Goal: Navigation & Orientation: Find specific page/section

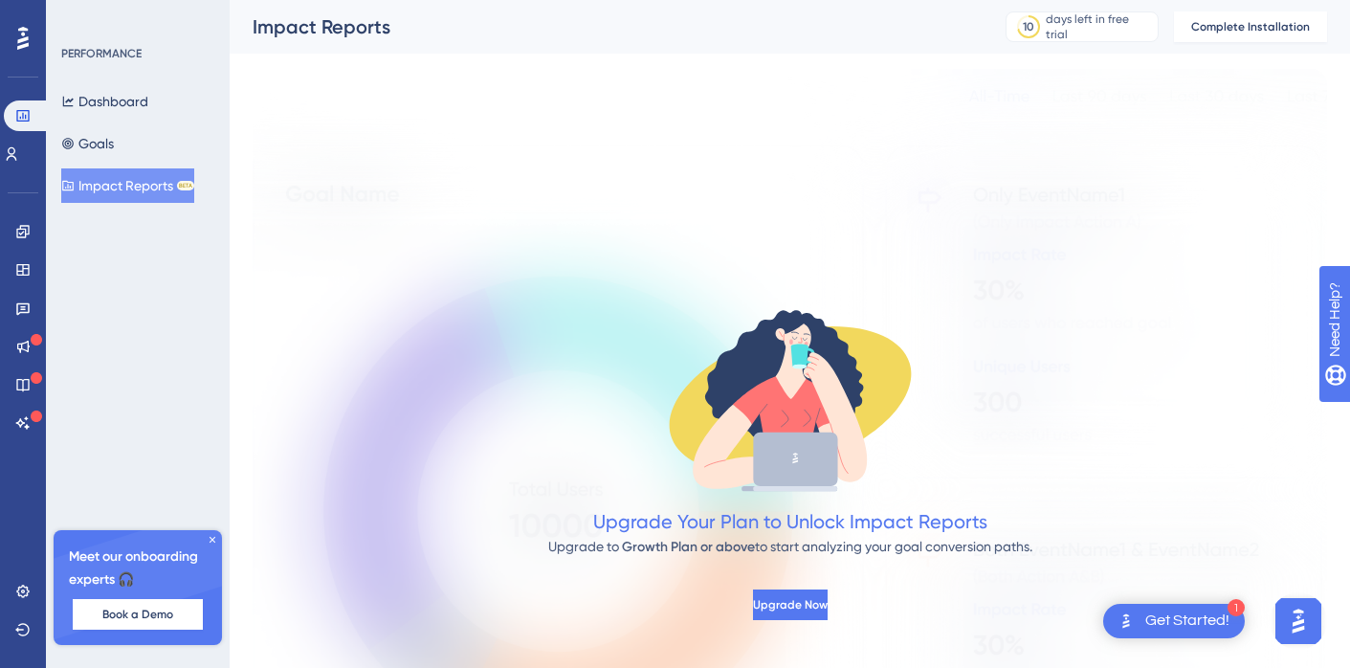
click at [368, 254] on div "Upgrade Your Plan to Unlock Impact Reports Upgrade to Growth Plan or above to s…" at bounding box center [790, 452] width 1075 height 766
click at [117, 113] on button "Dashboard" at bounding box center [104, 101] width 87 height 34
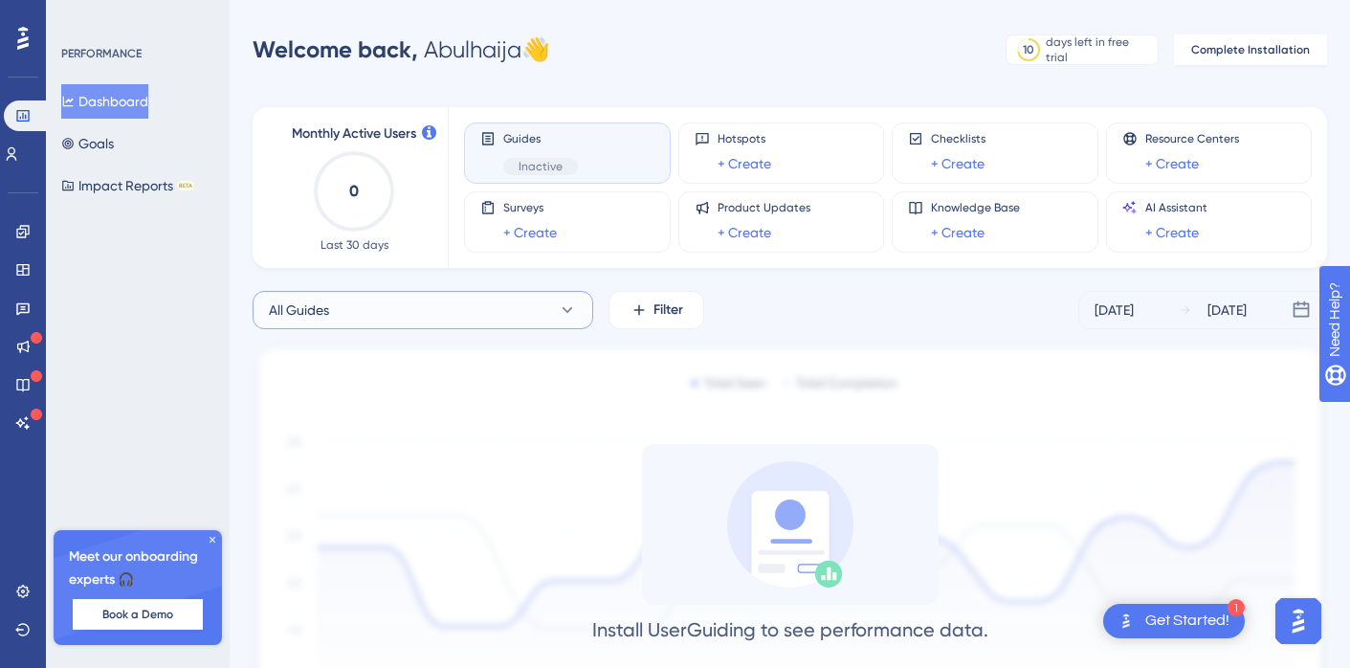
click at [371, 300] on button "All Guides" at bounding box center [423, 310] width 341 height 38
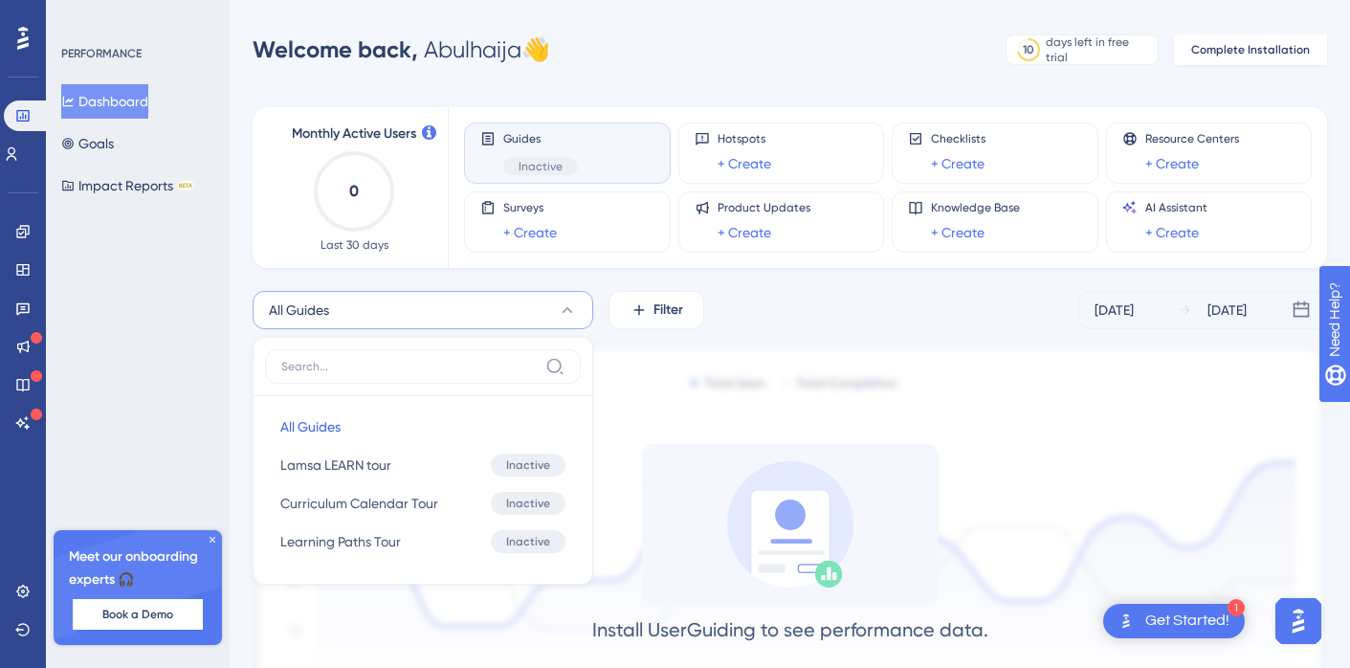
scroll to position [126, 0]
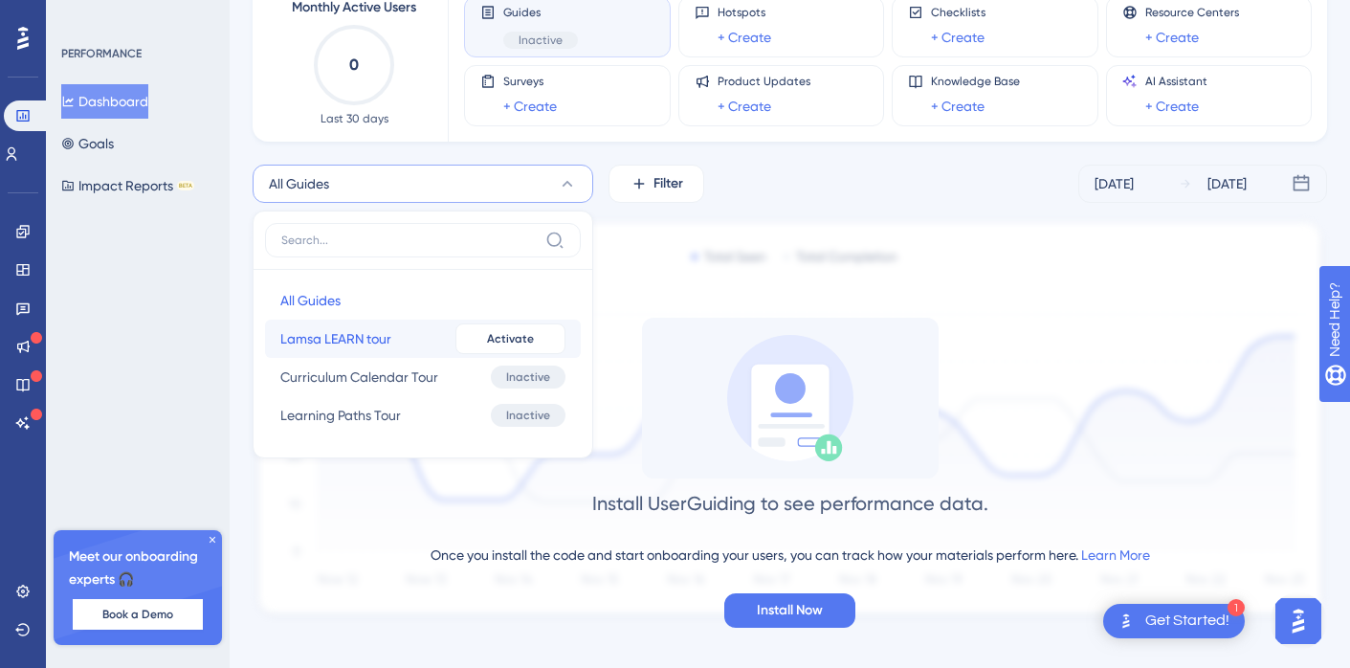
click at [351, 335] on span "Lamsa LEARN tour" at bounding box center [335, 338] width 111 height 23
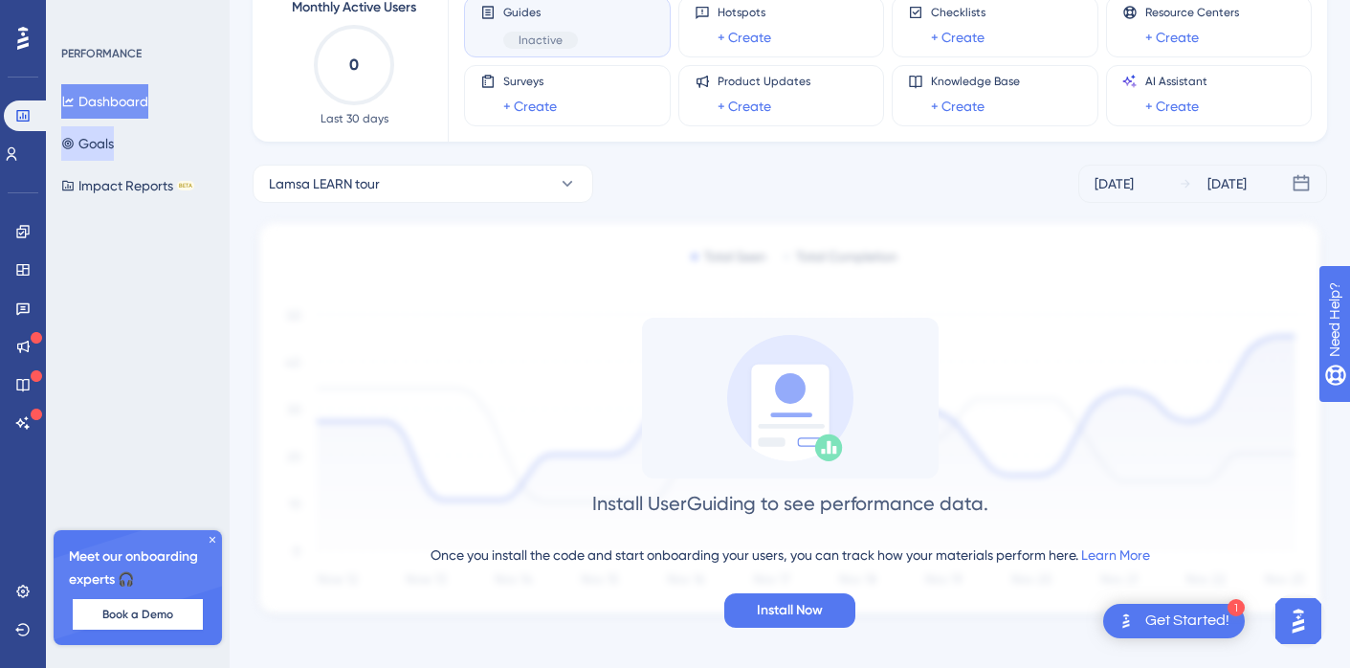
click at [114, 148] on button "Goals" at bounding box center [87, 143] width 53 height 34
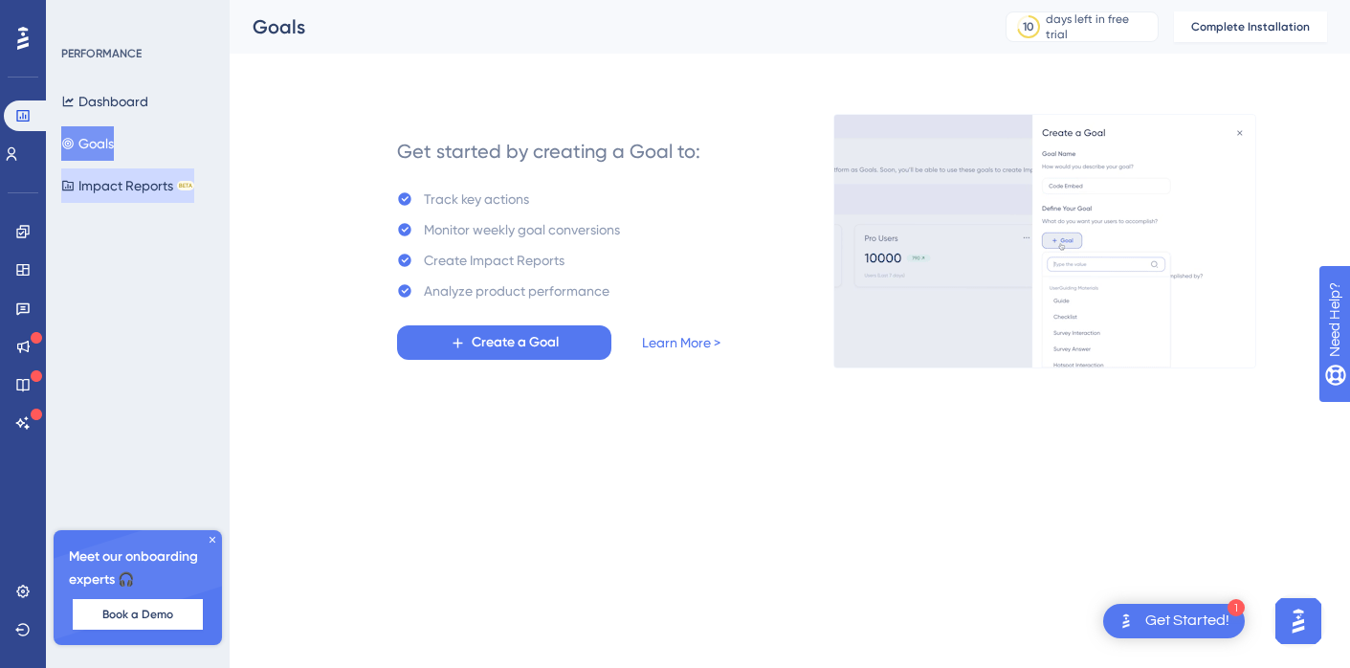
click at [142, 197] on button "Impact Reports BETA" at bounding box center [127, 185] width 133 height 34
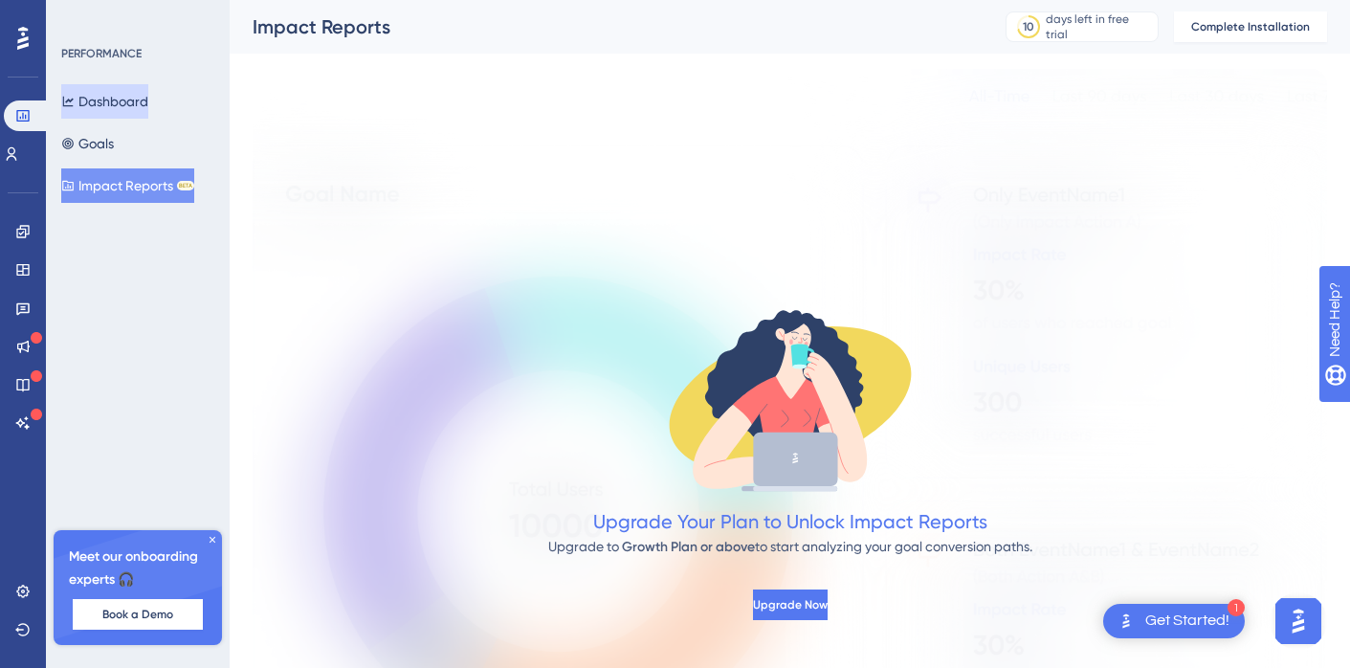
click at [137, 109] on button "Dashboard" at bounding box center [104, 101] width 87 height 34
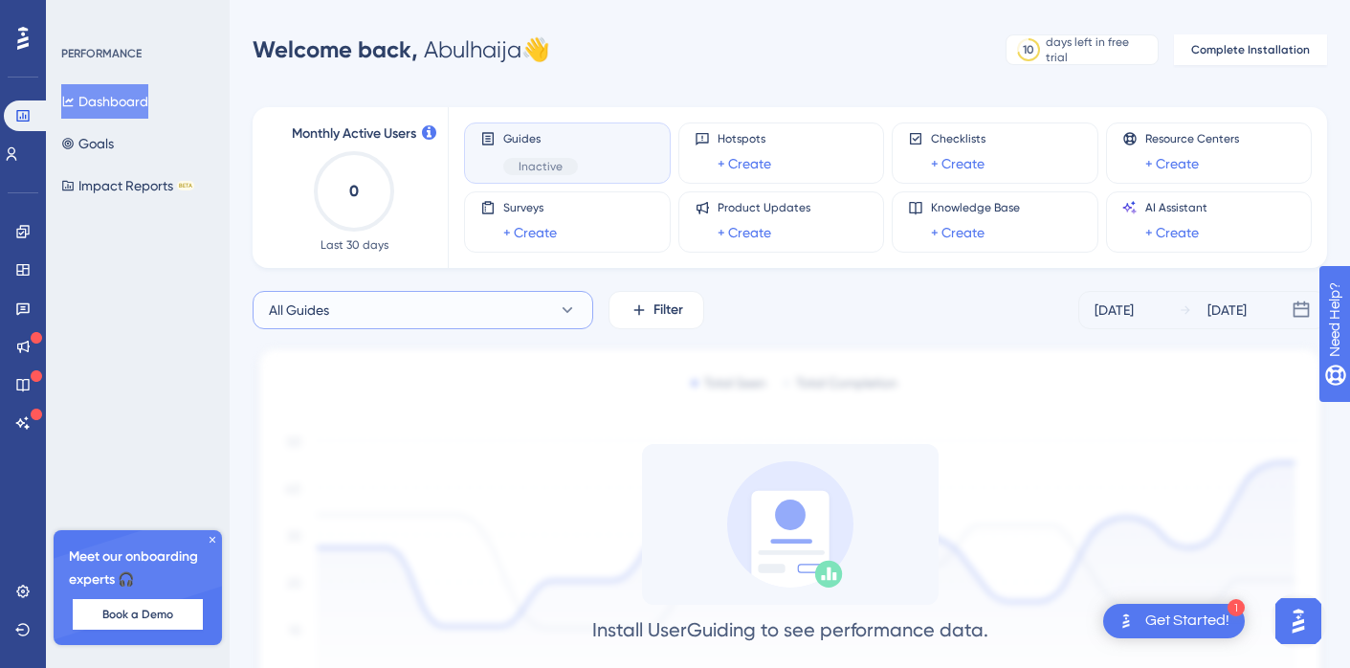
click at [392, 308] on button "All Guides" at bounding box center [423, 310] width 341 height 38
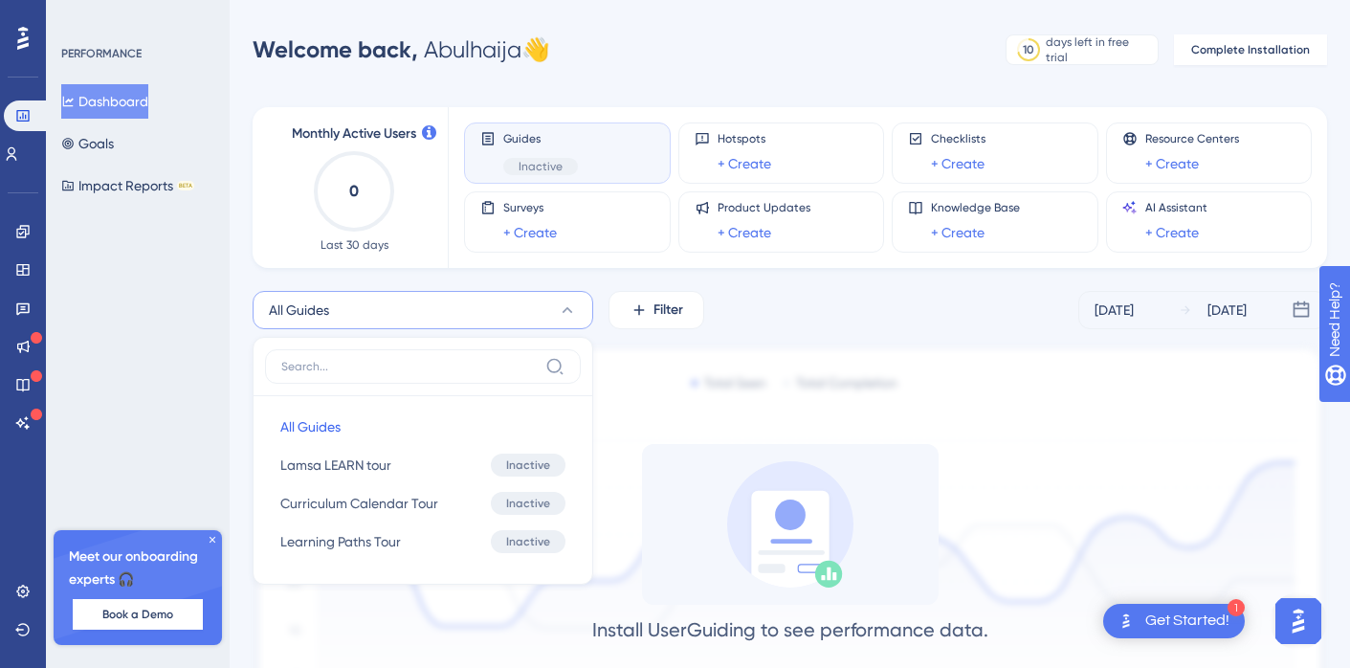
scroll to position [126, 0]
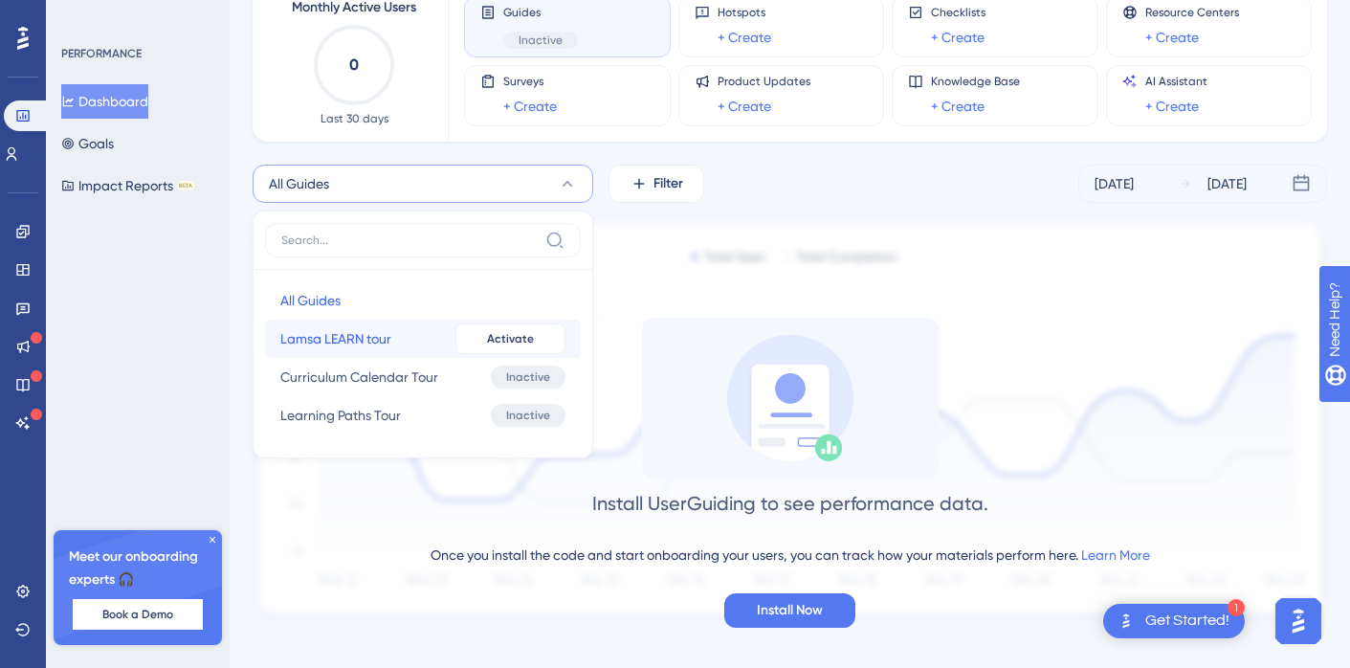
click at [372, 335] on span "Lamsa LEARN tour" at bounding box center [335, 338] width 111 height 23
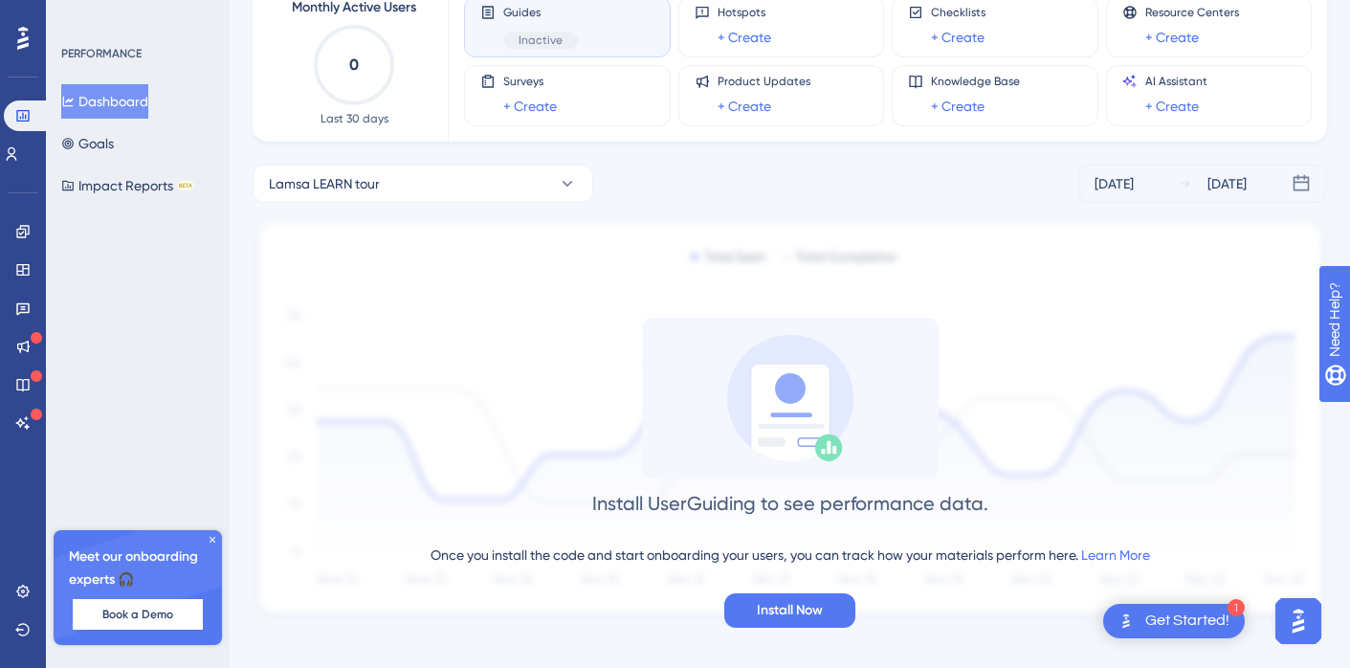
click at [22, 39] on icon at bounding box center [22, 38] width 11 height 23
click at [96, 56] on div "PERFORMANCE" at bounding box center [101, 53] width 80 height 15
click at [27, 113] on icon at bounding box center [22, 115] width 15 height 15
click at [27, 115] on icon at bounding box center [22, 115] width 15 height 15
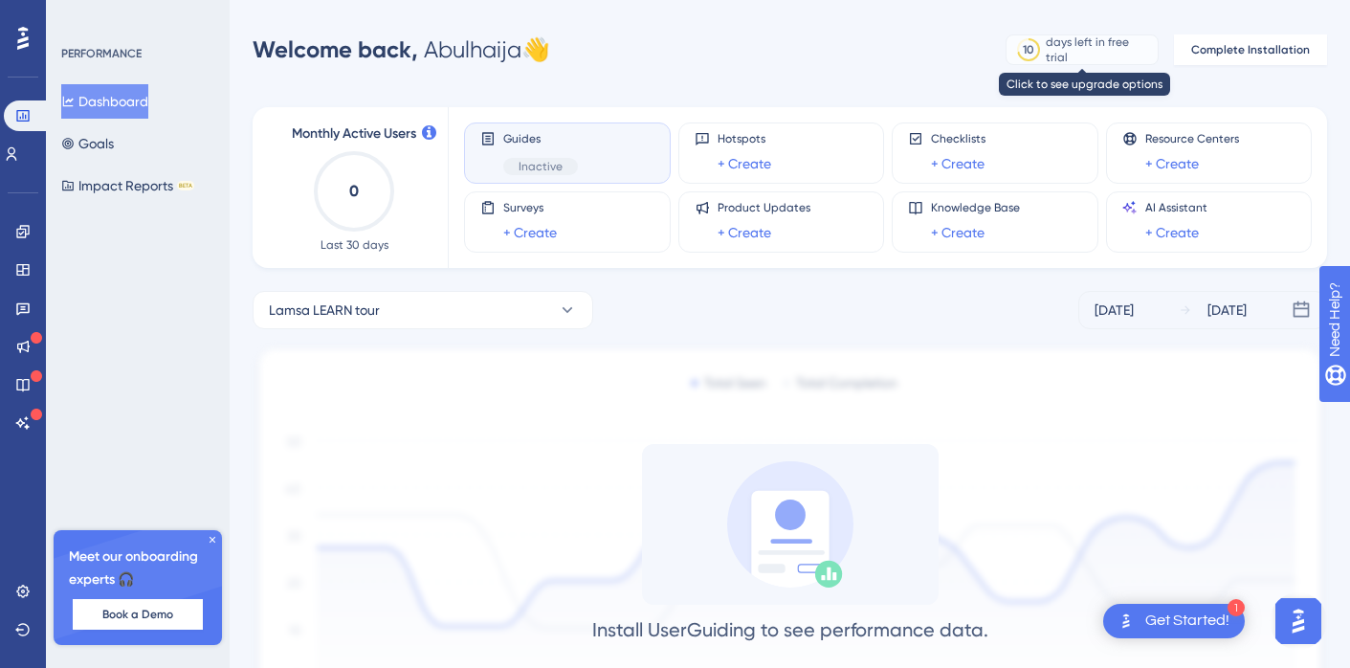
click at [1095, 44] on div "days left in free trial" at bounding box center [1099, 49] width 106 height 31
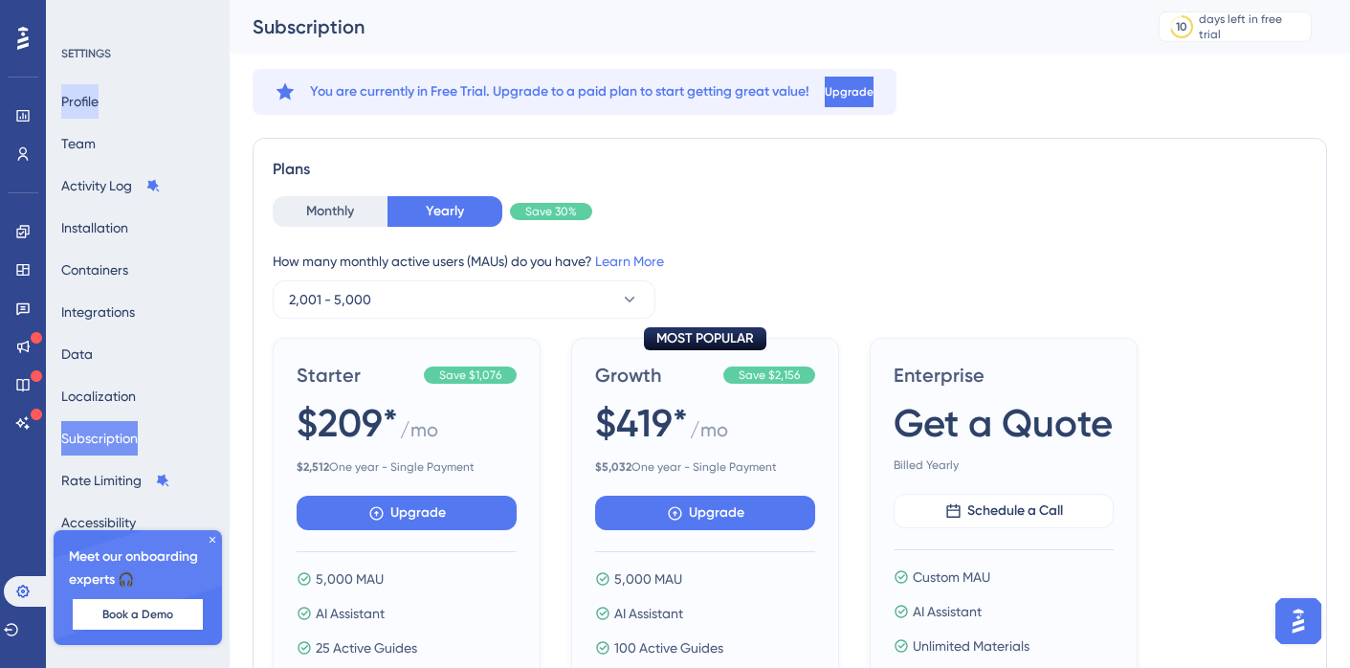
click at [99, 100] on button "Profile" at bounding box center [79, 101] width 37 height 34
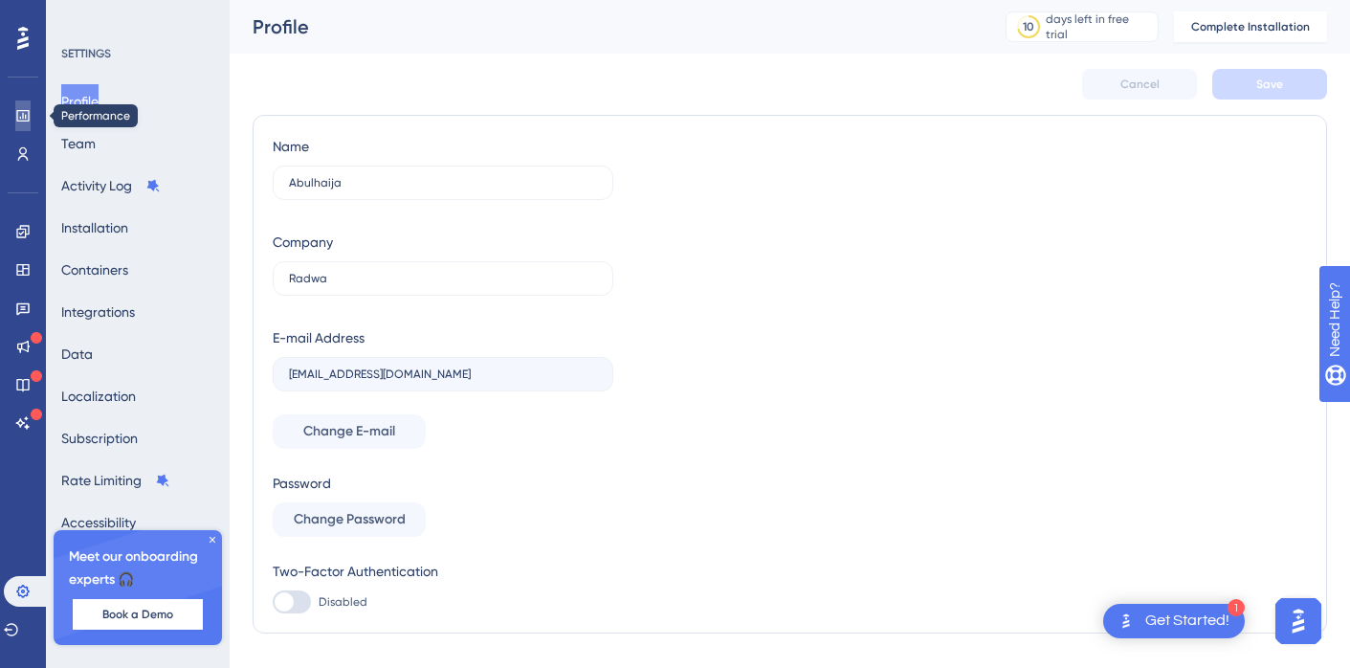
click at [24, 122] on icon at bounding box center [22, 115] width 15 height 15
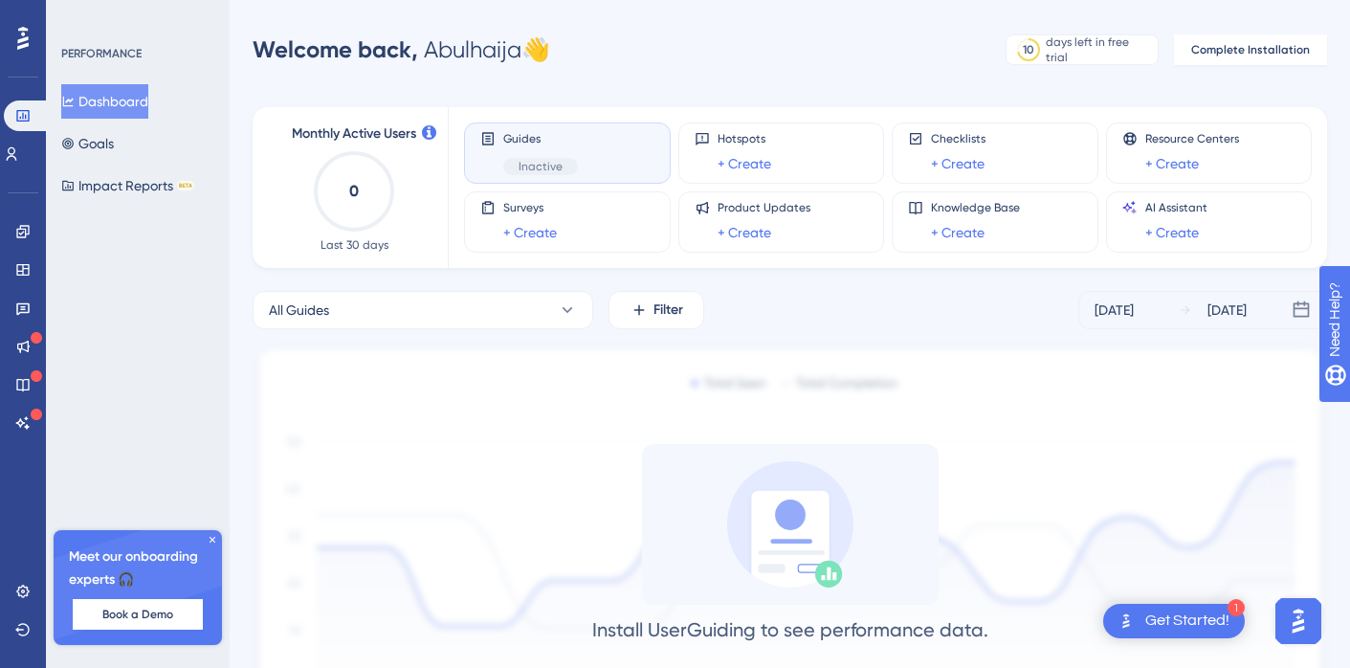
click at [96, 60] on div "PERFORMANCE" at bounding box center [101, 53] width 80 height 15
click at [100, 58] on div "PERFORMANCE" at bounding box center [101, 53] width 80 height 15
click at [348, 138] on span "Monthly Active Users" at bounding box center [354, 134] width 124 height 23
click at [421, 316] on button "All Guides" at bounding box center [423, 310] width 341 height 38
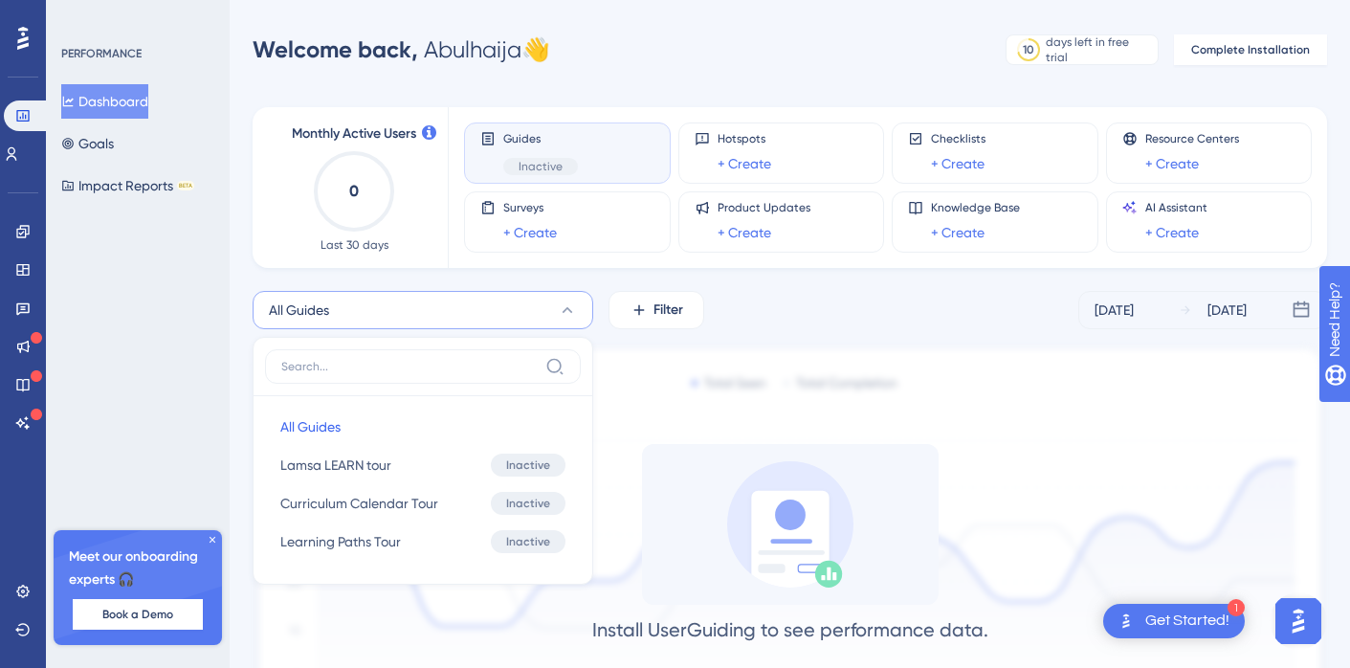
scroll to position [126, 0]
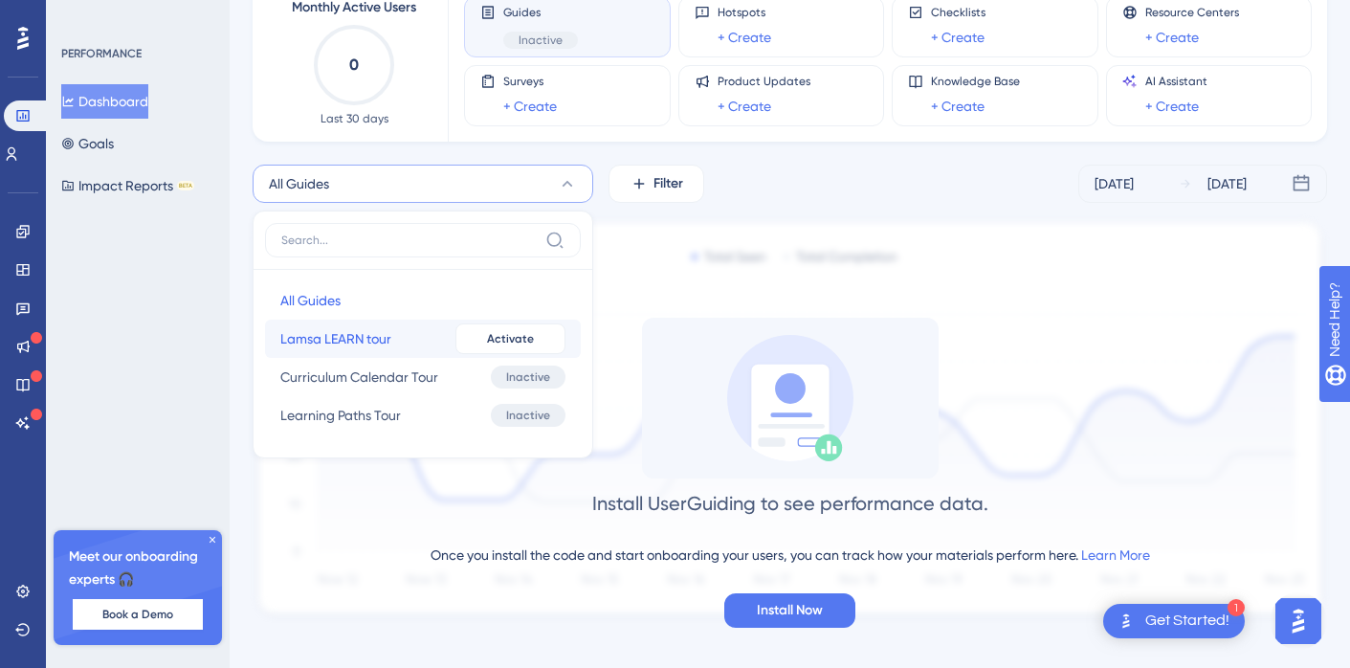
click at [337, 341] on span "Lamsa LEARN tour" at bounding box center [335, 338] width 111 height 23
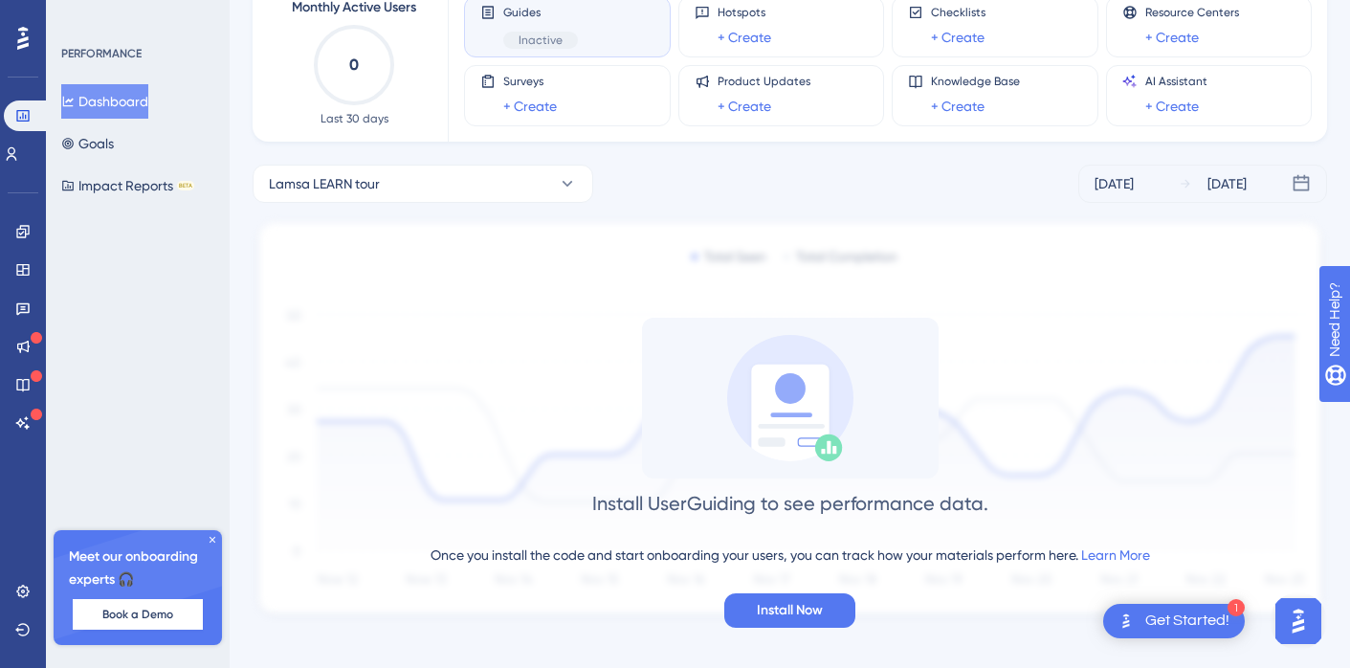
click at [482, 358] on div "Install UserGuiding to see performance data. Once you install the code and star…" at bounding box center [790, 473] width 1075 height 310
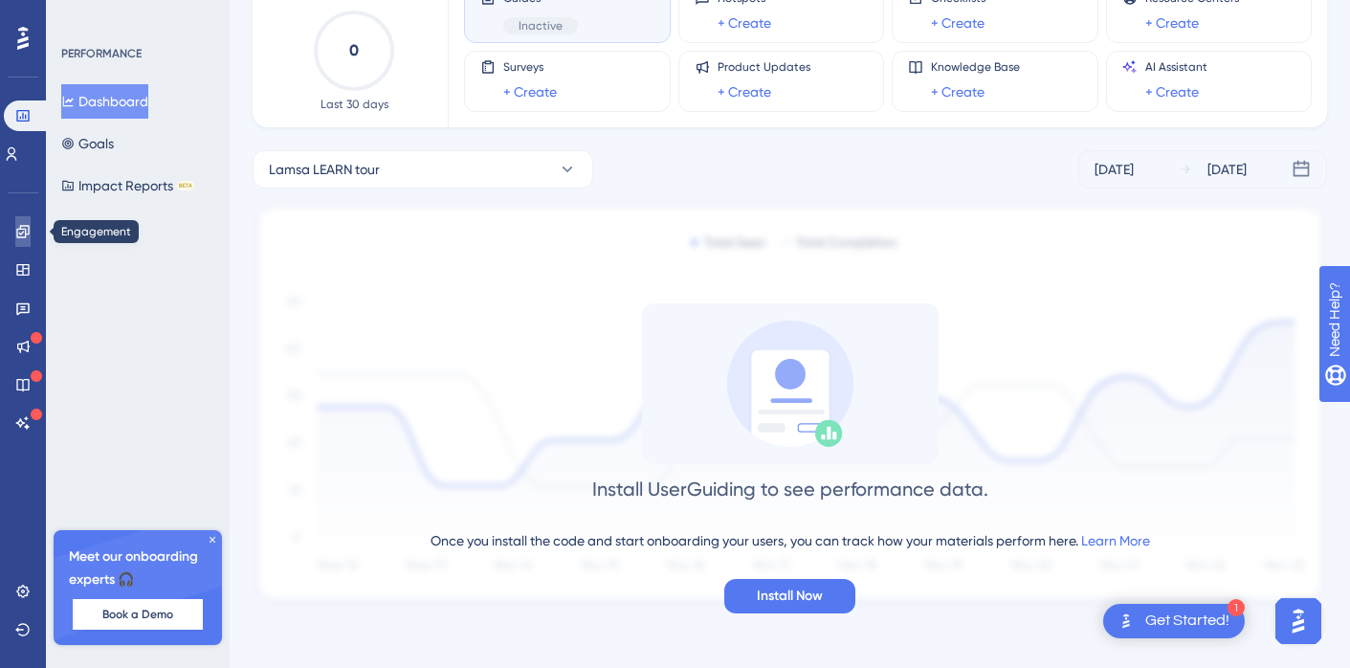
click at [31, 234] on link at bounding box center [22, 231] width 15 height 31
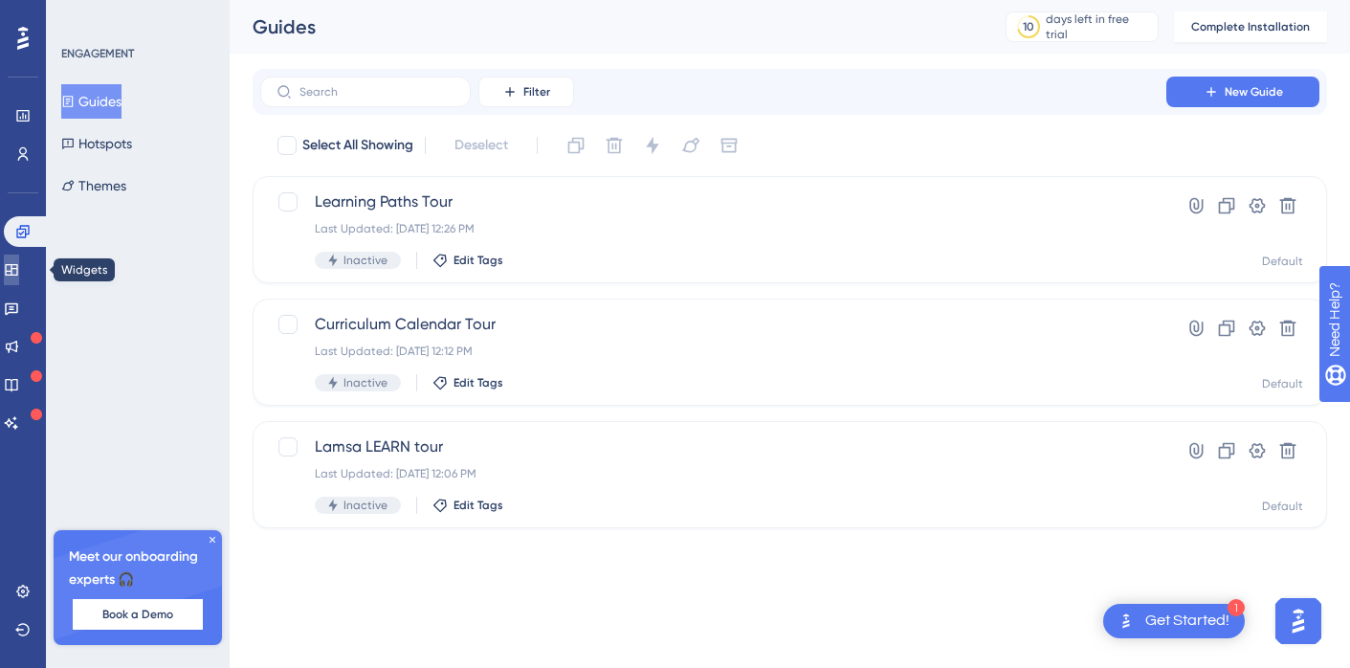
click at [19, 273] on icon at bounding box center [11, 269] width 15 height 15
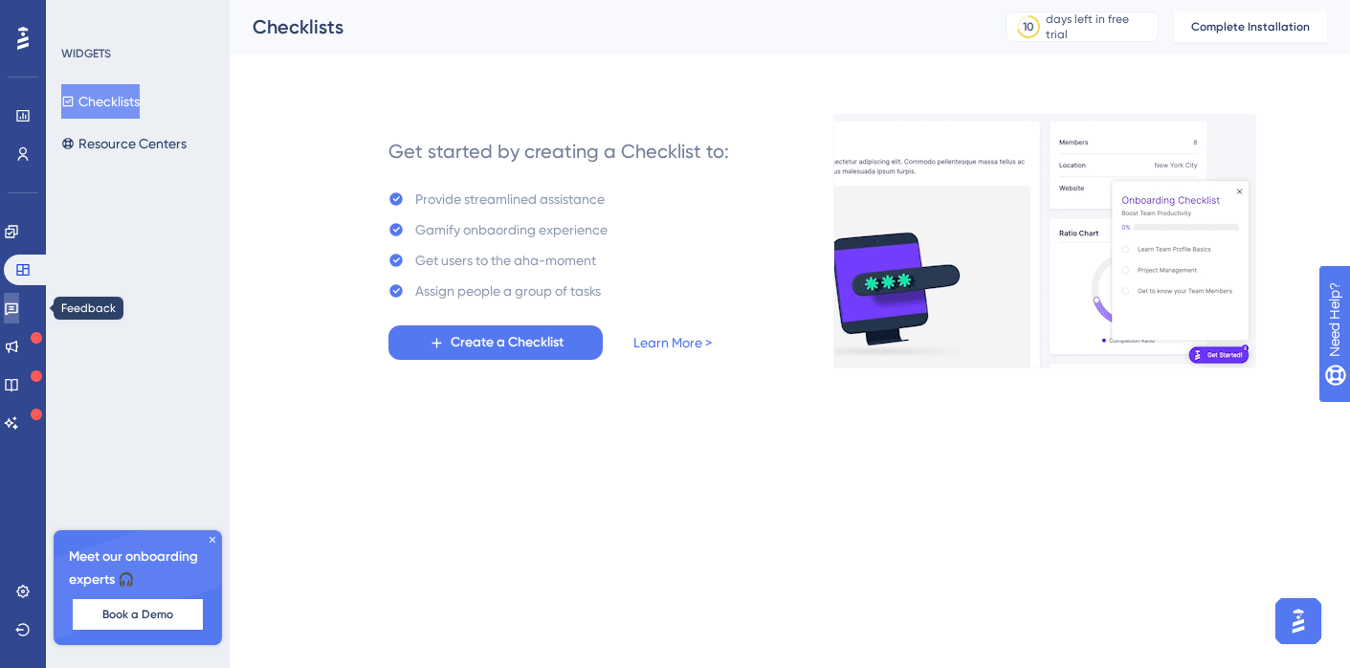
click at [19, 313] on icon at bounding box center [11, 308] width 15 height 15
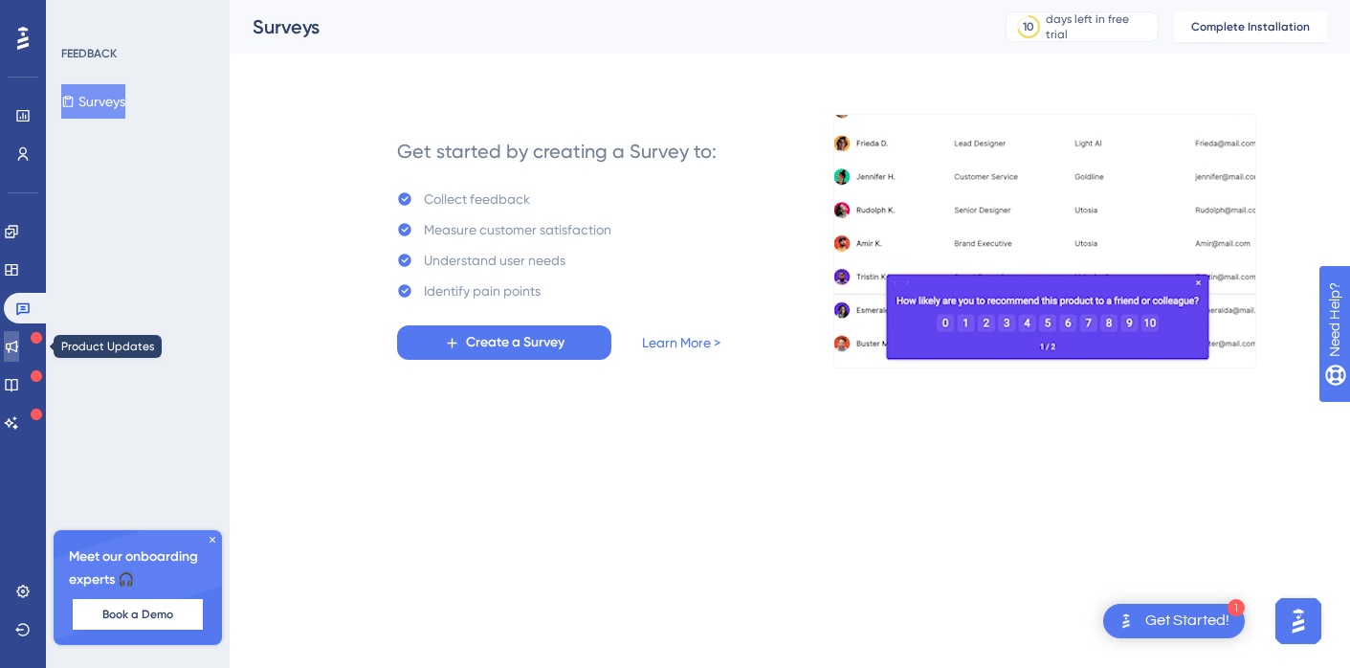
click at [19, 341] on icon at bounding box center [11, 346] width 15 height 15
